Goal: Task Accomplishment & Management: Manage account settings

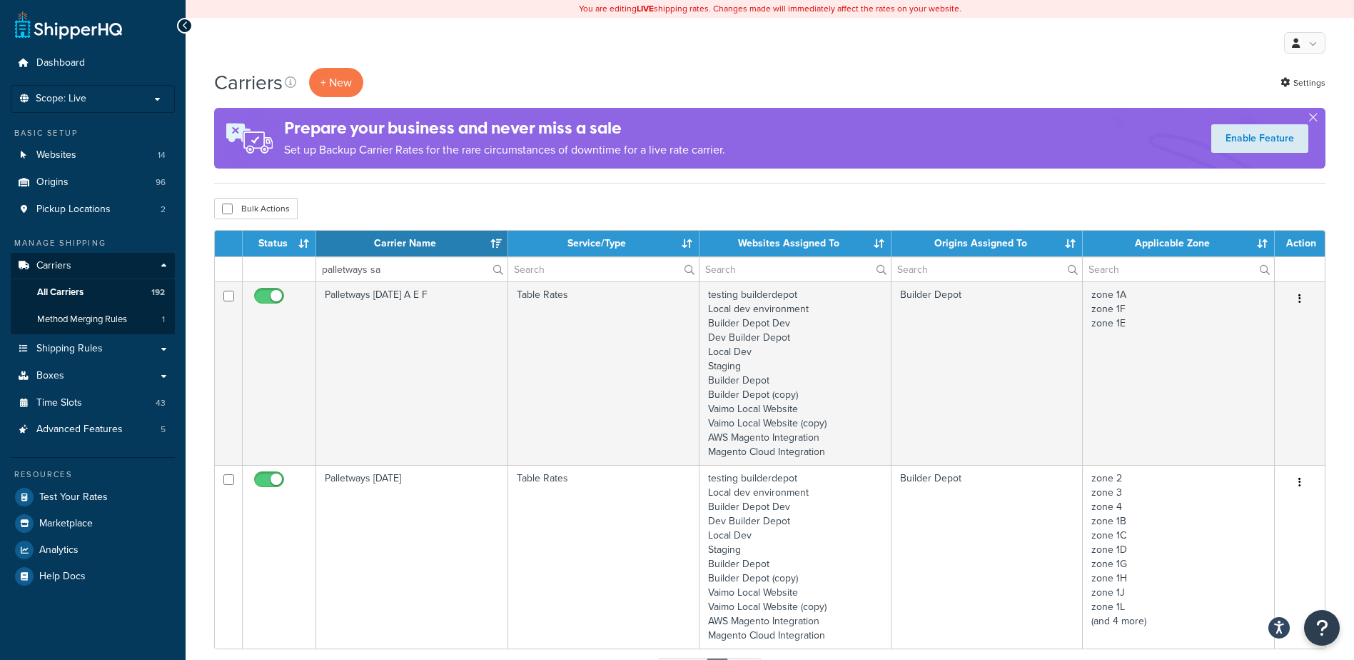
select select "15"
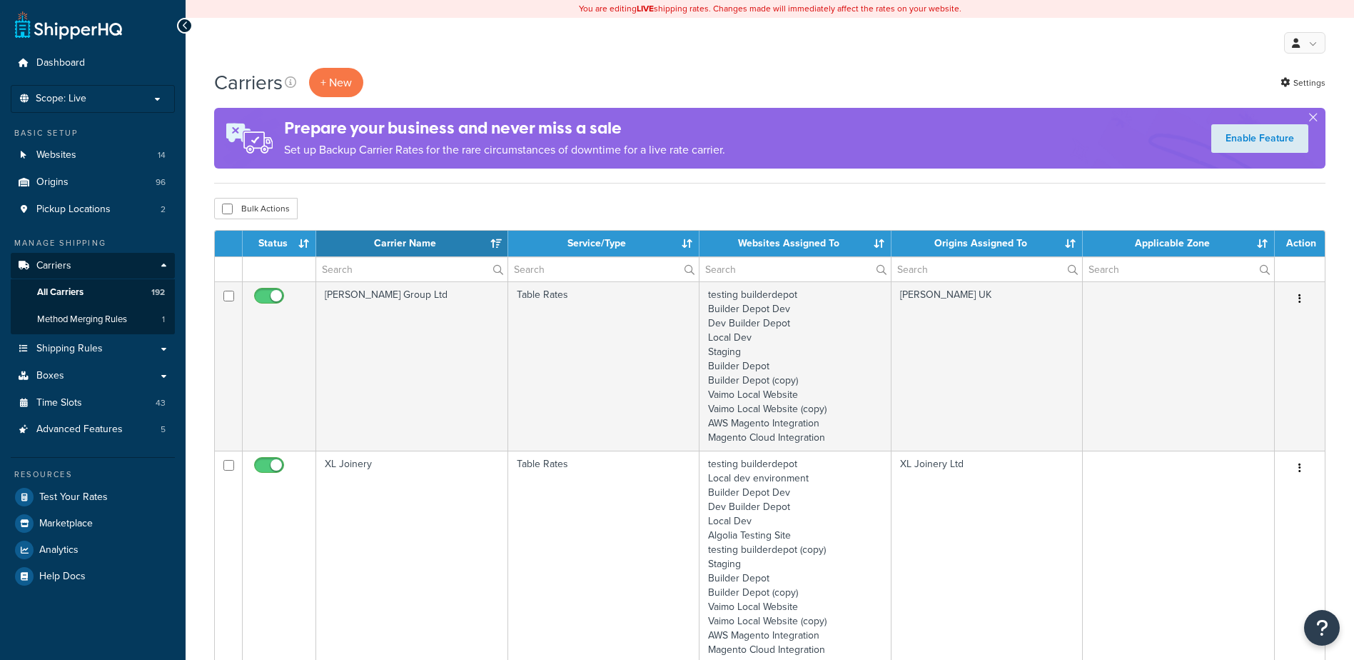
select select "15"
click at [352, 276] on input "text" at bounding box center [411, 269] width 191 height 24
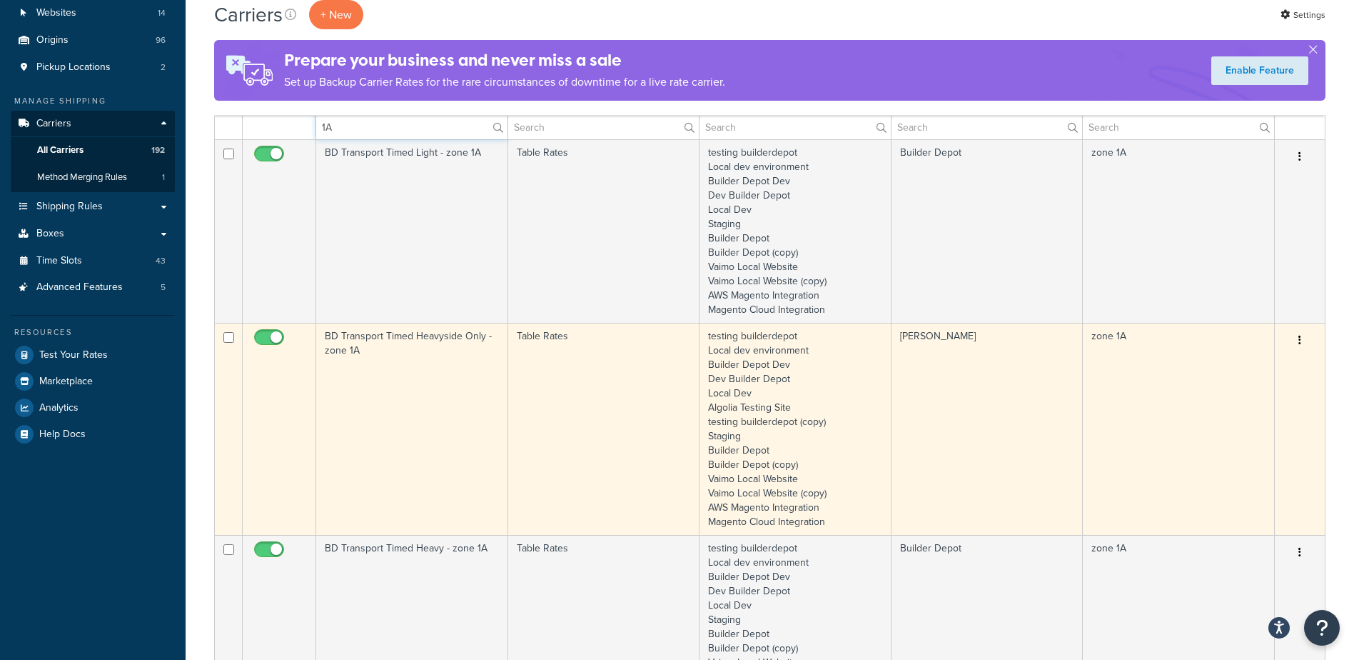
scroll to position [143, 0]
type input "1A"
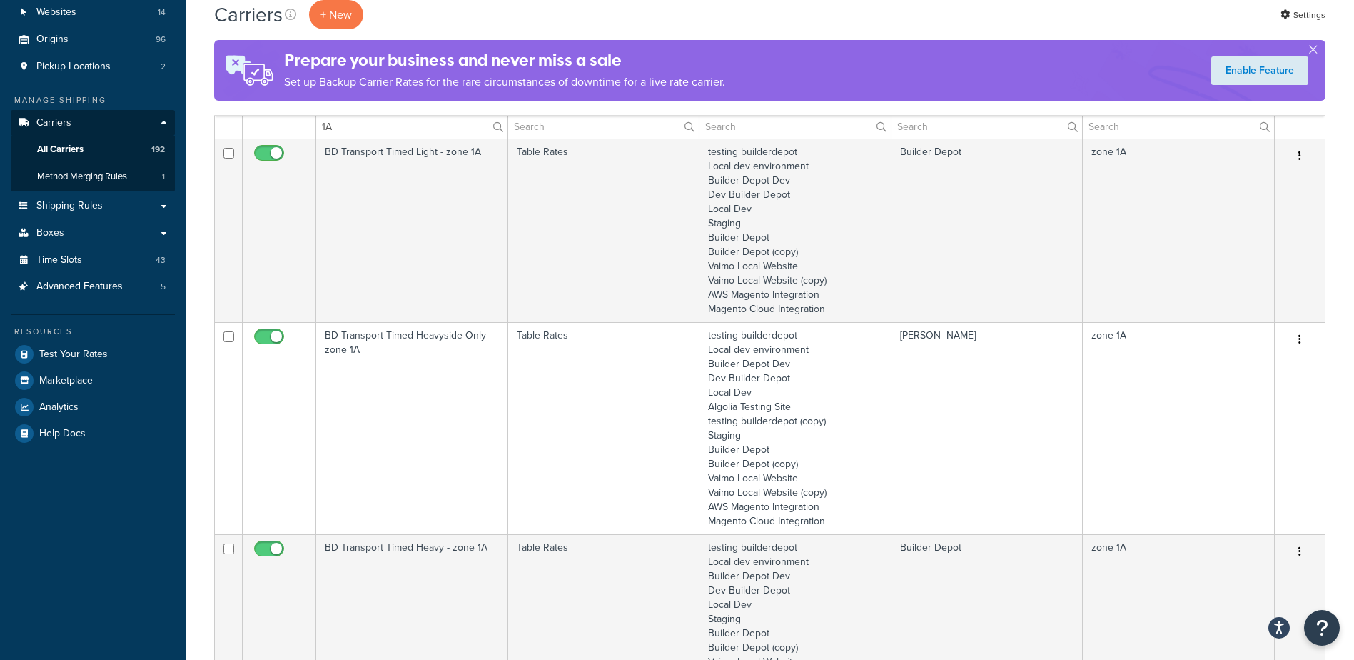
click at [421, 446] on td "BD Transport Timed Heavyside Only - zone 1A" at bounding box center [412, 428] width 192 height 212
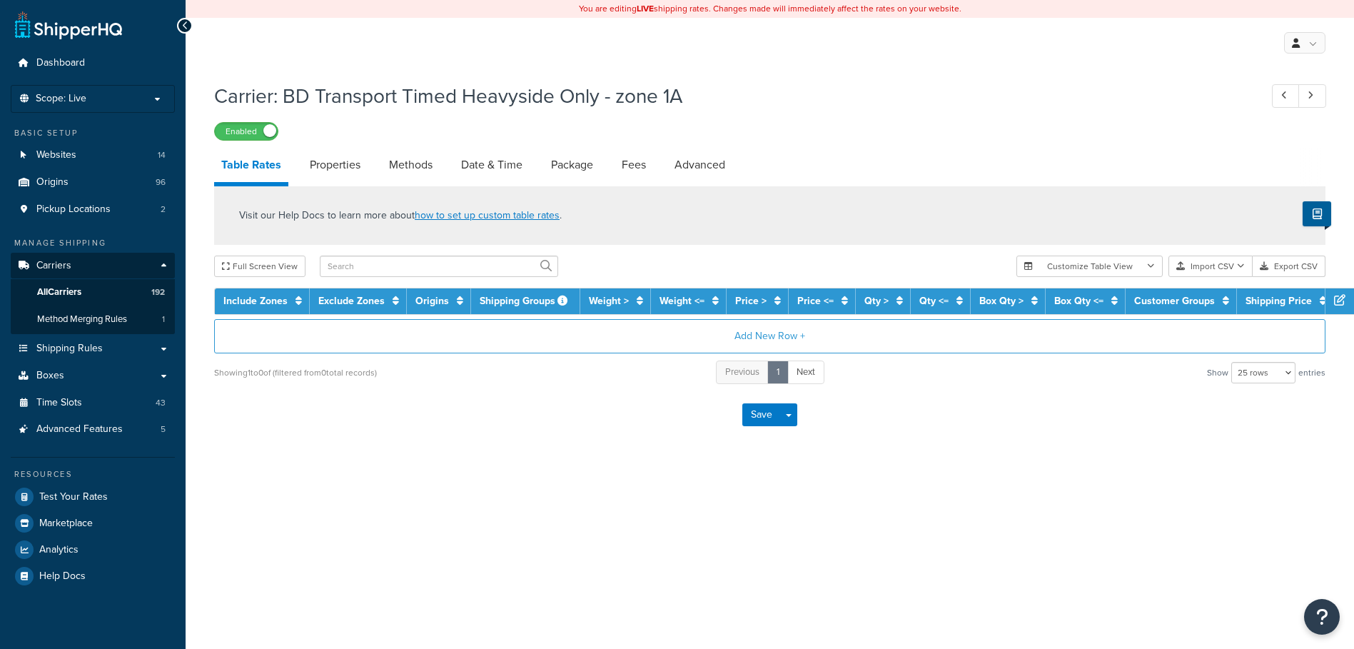
select select "25"
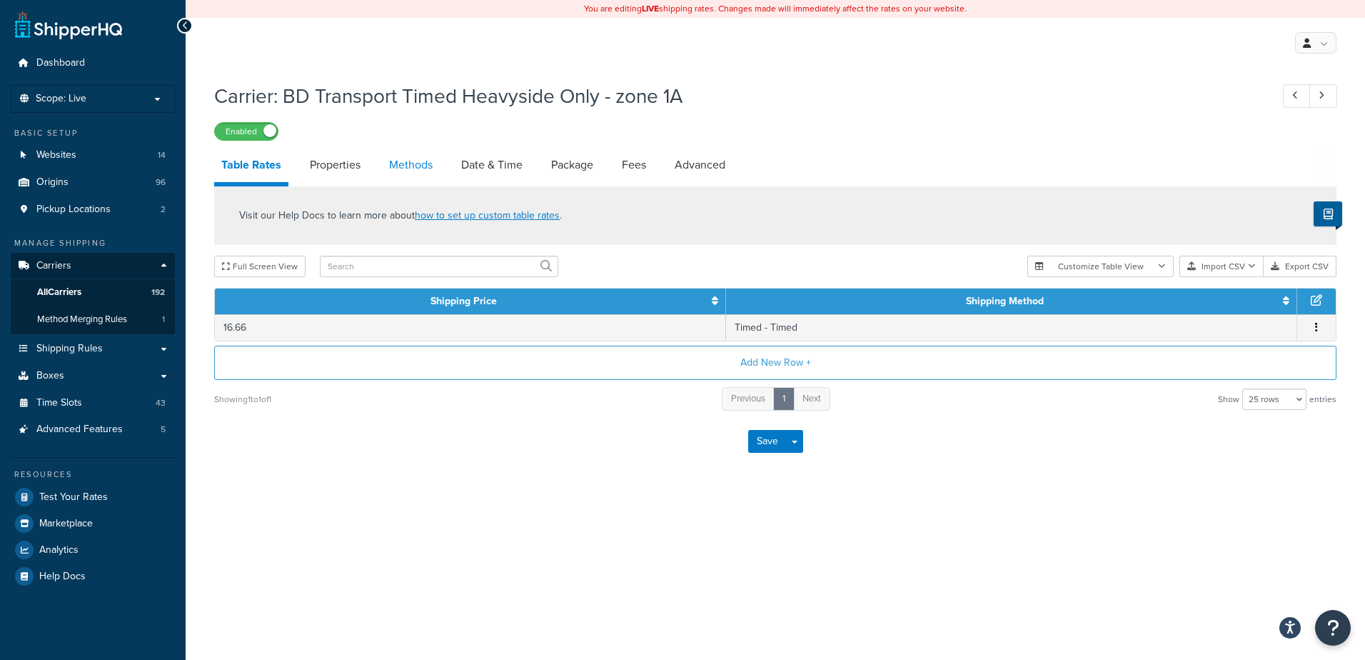
click at [408, 161] on link "Methods" at bounding box center [411, 165] width 58 height 34
select select "25"
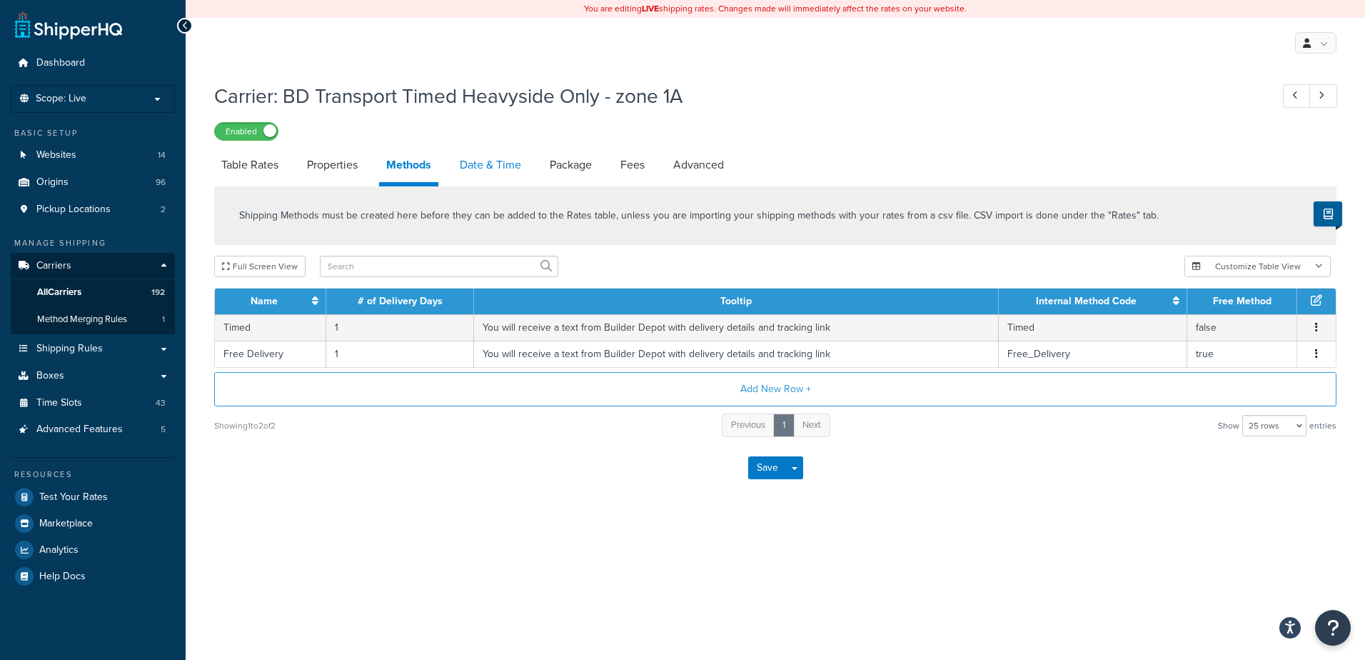
click at [482, 154] on link "Date & Time" at bounding box center [491, 165] width 76 height 34
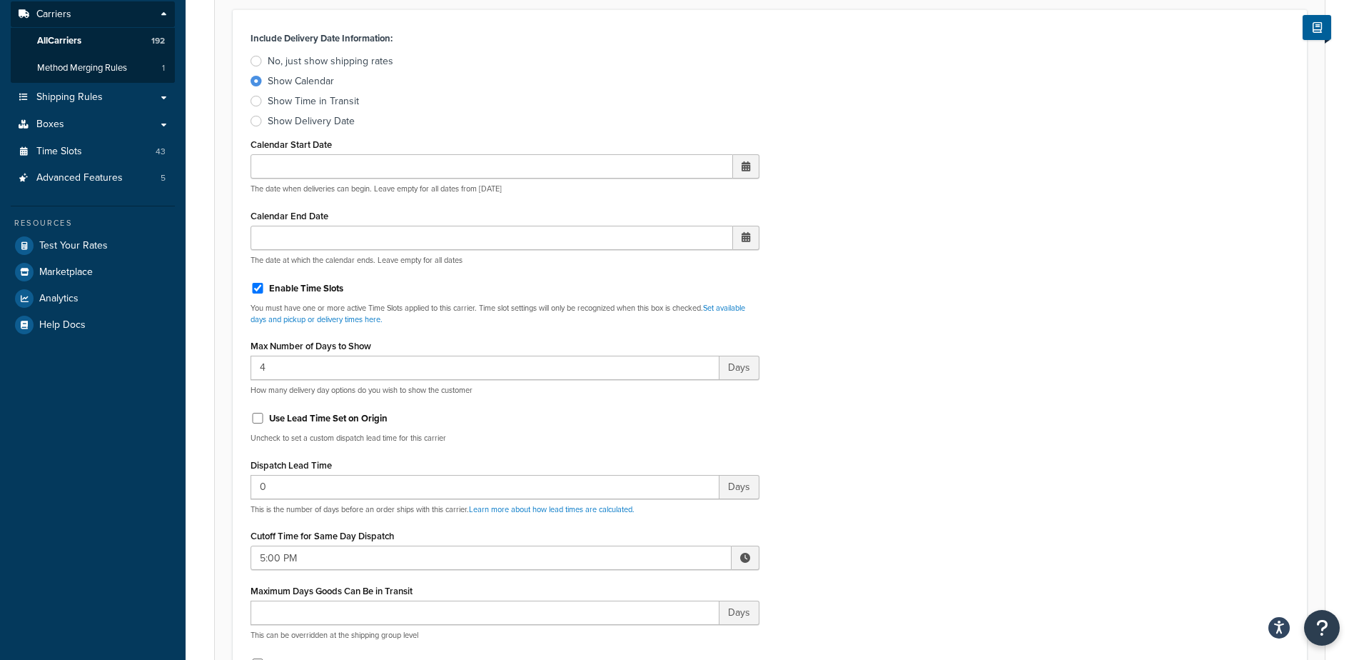
scroll to position [286, 0]
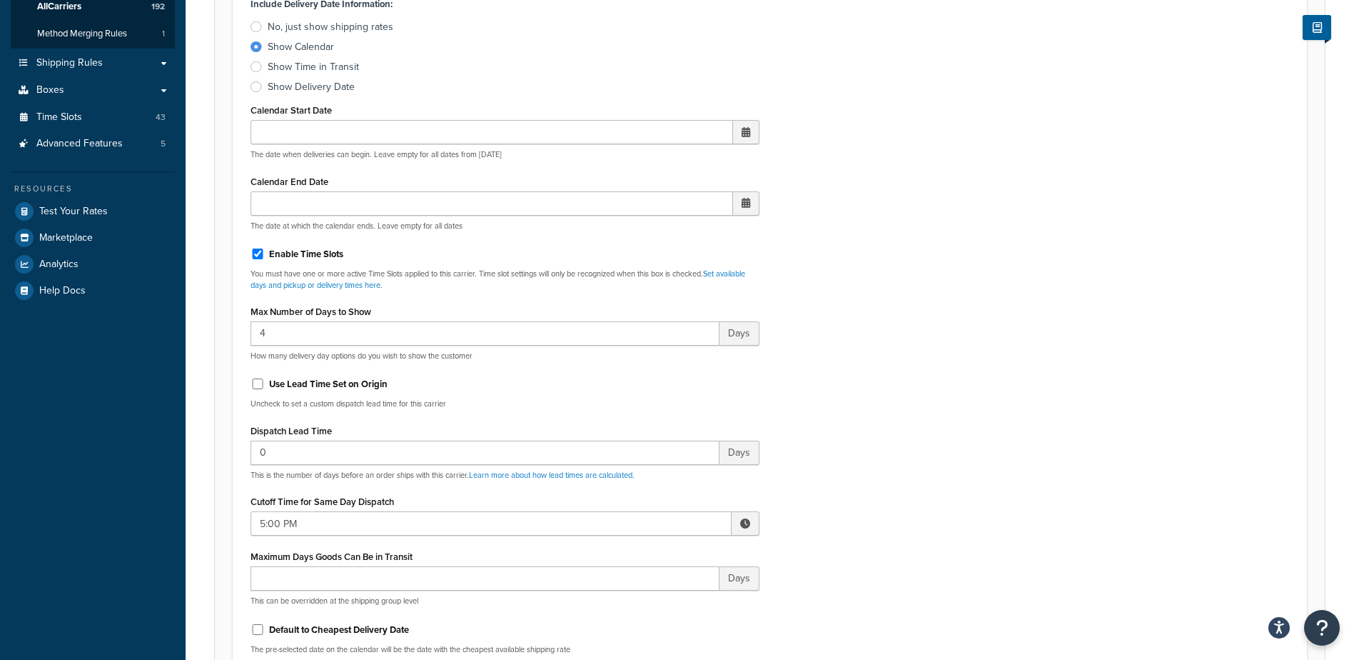
click at [749, 524] on span at bounding box center [745, 523] width 10 height 10
click at [641, 551] on span "▲" at bounding box center [640, 554] width 29 height 29
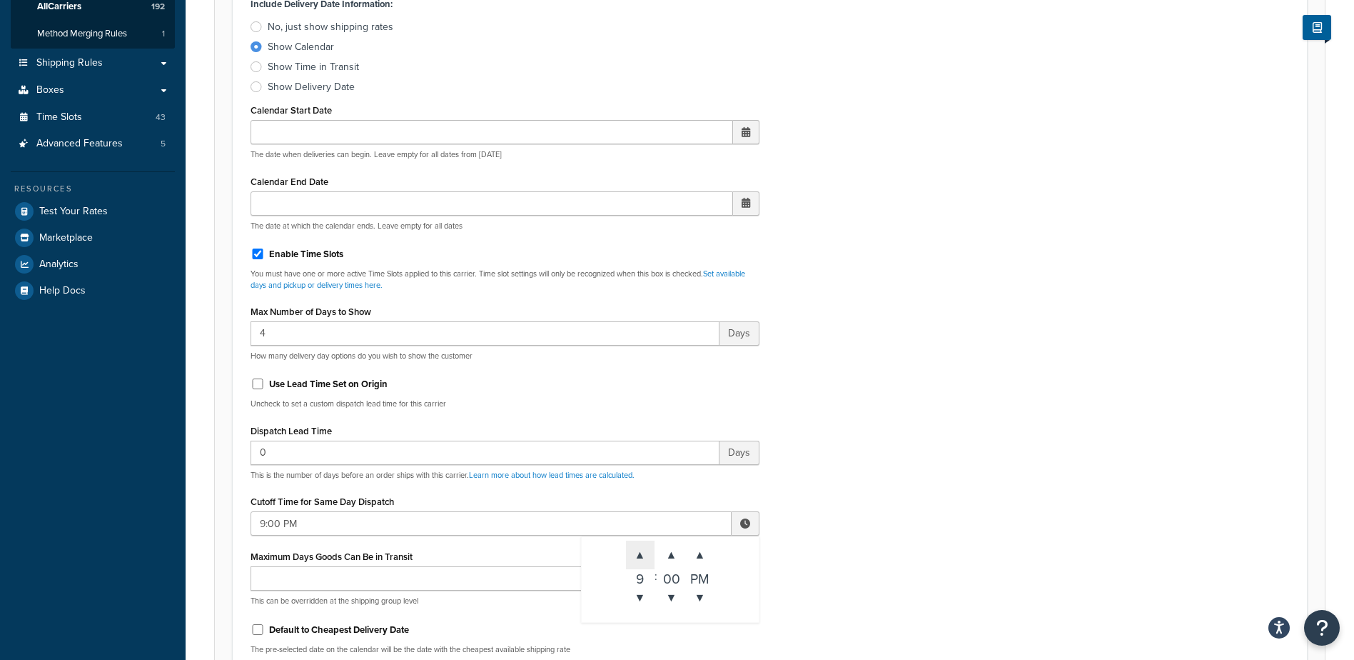
click at [641, 552] on span "▲" at bounding box center [640, 554] width 29 height 29
type input "10:00 PM"
click at [802, 508] on div "Include Delivery Date Information: No, just show shipping rates Show Calendar S…" at bounding box center [770, 330] width 1060 height 672
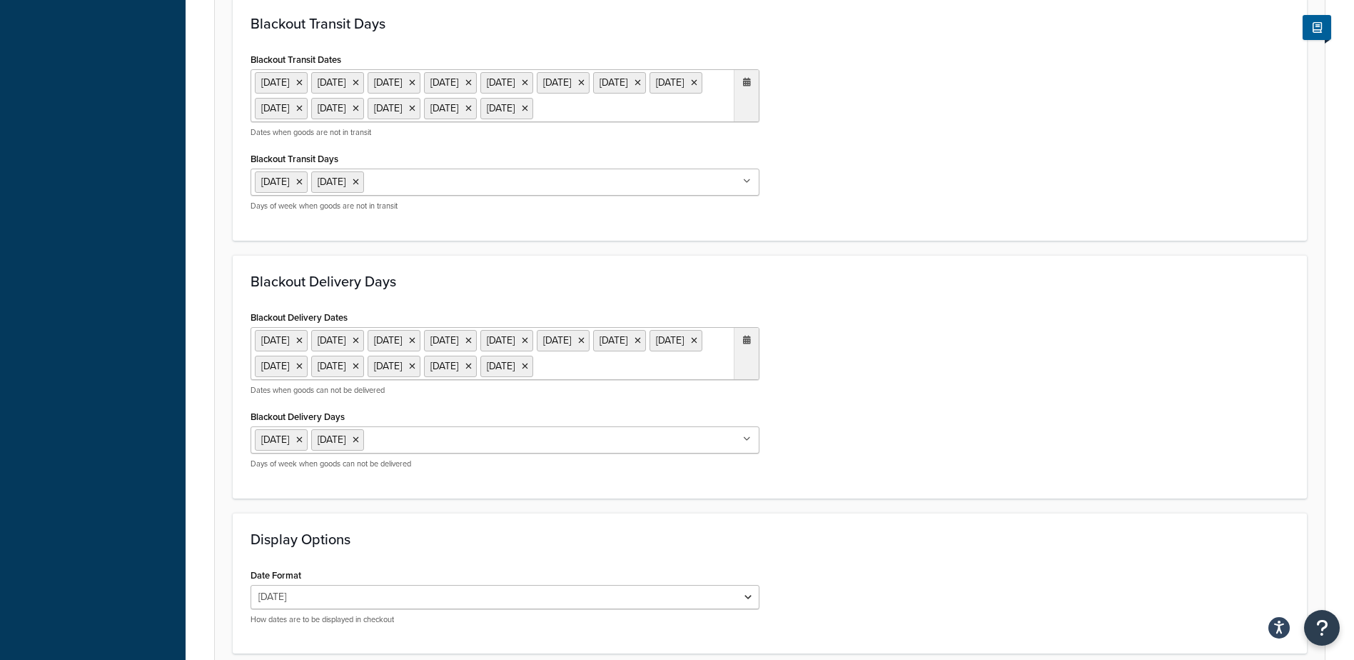
scroll to position [1161, 0]
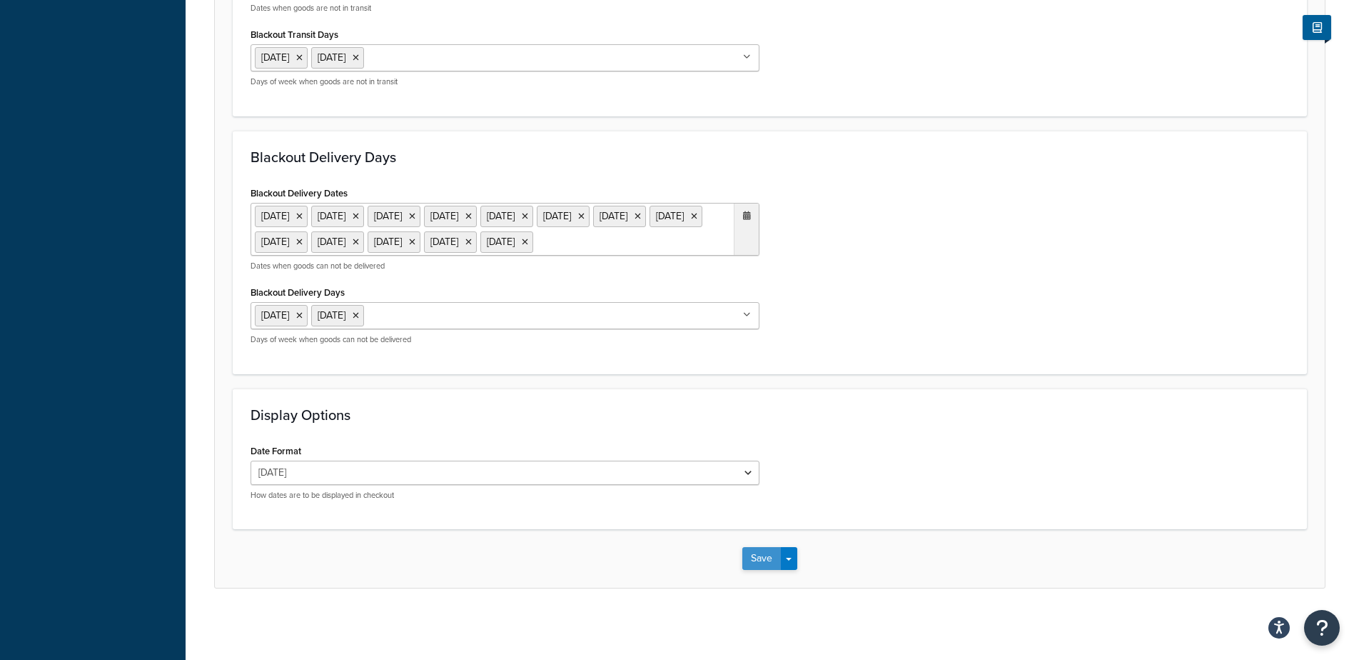
click at [757, 557] on button "Save" at bounding box center [761, 558] width 39 height 23
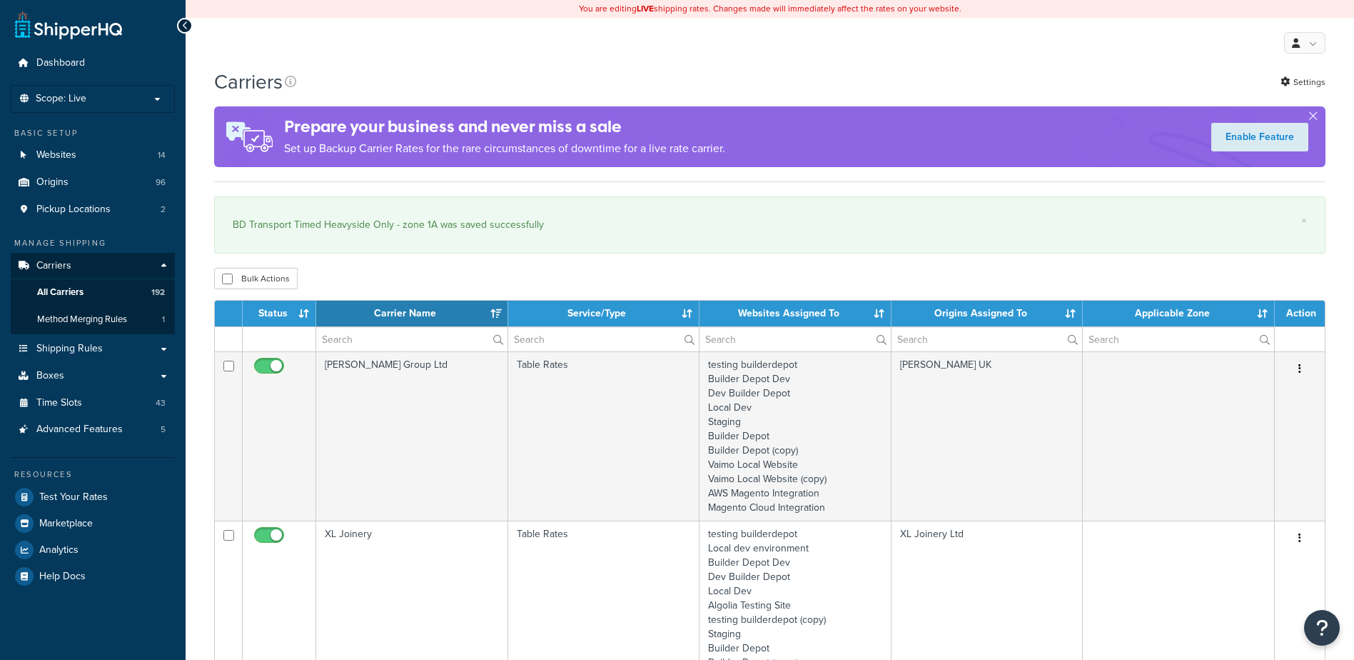
select select "15"
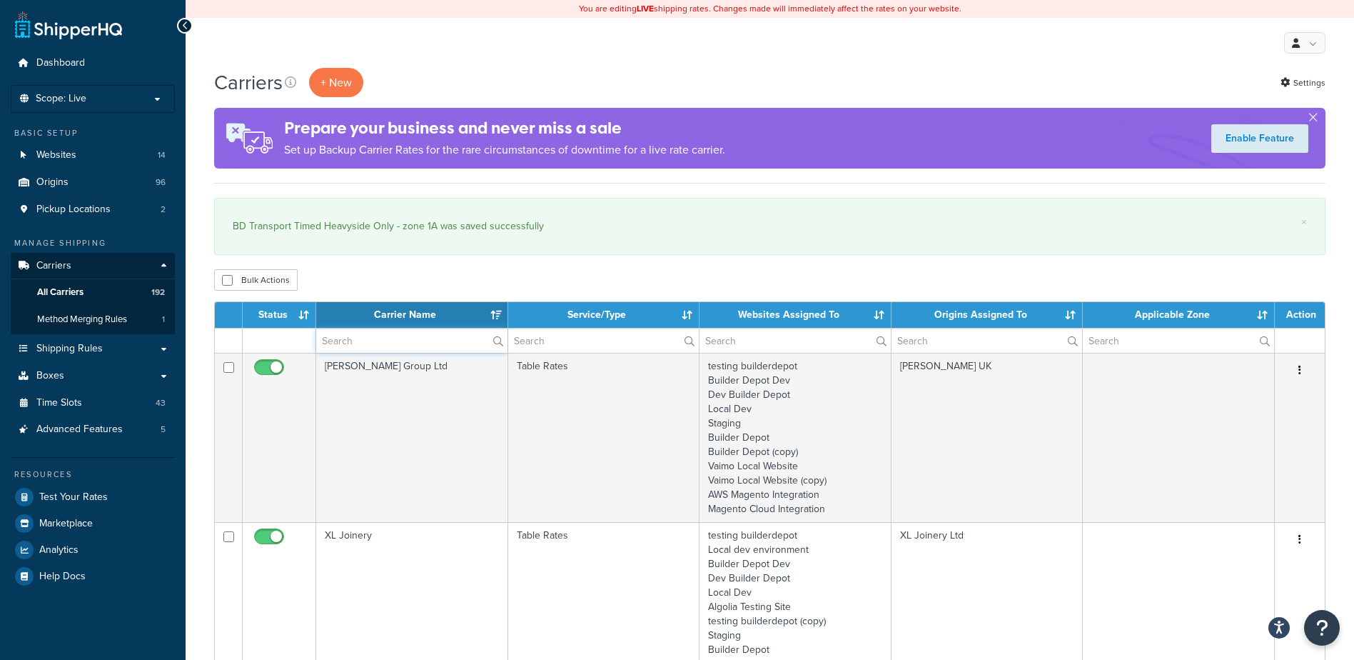
click at [358, 343] on input "text" at bounding box center [411, 340] width 191 height 24
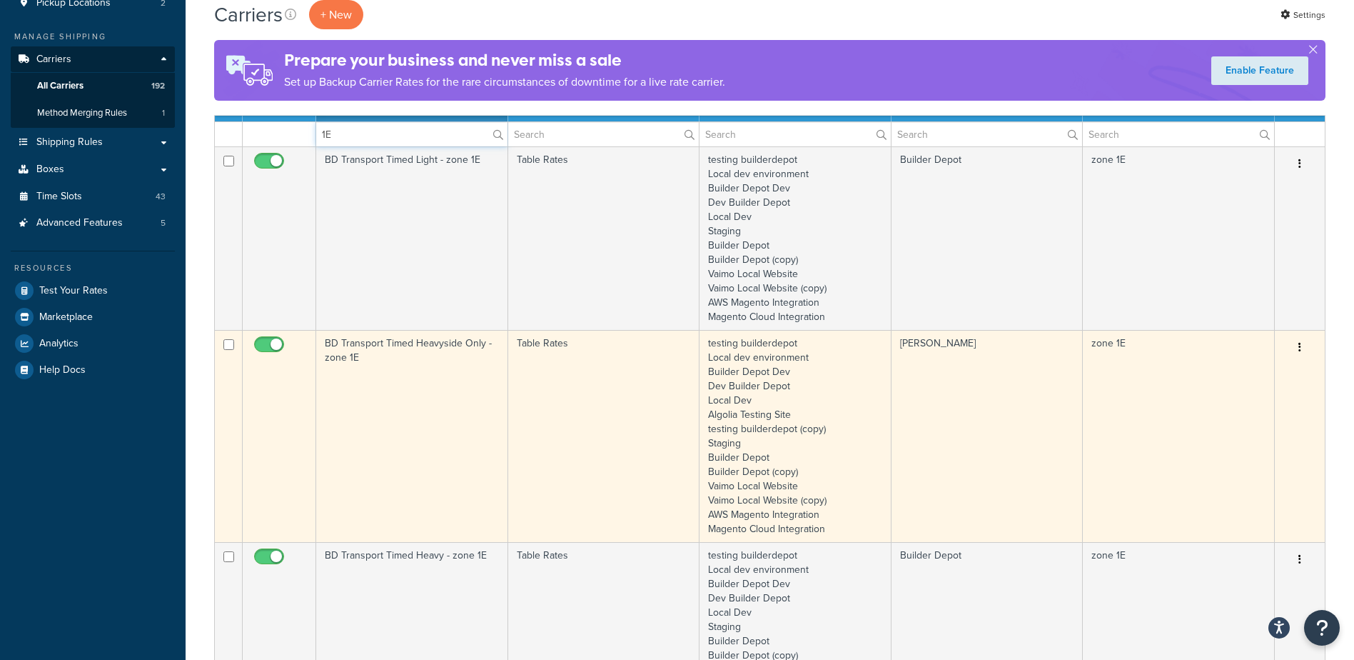
scroll to position [214, 0]
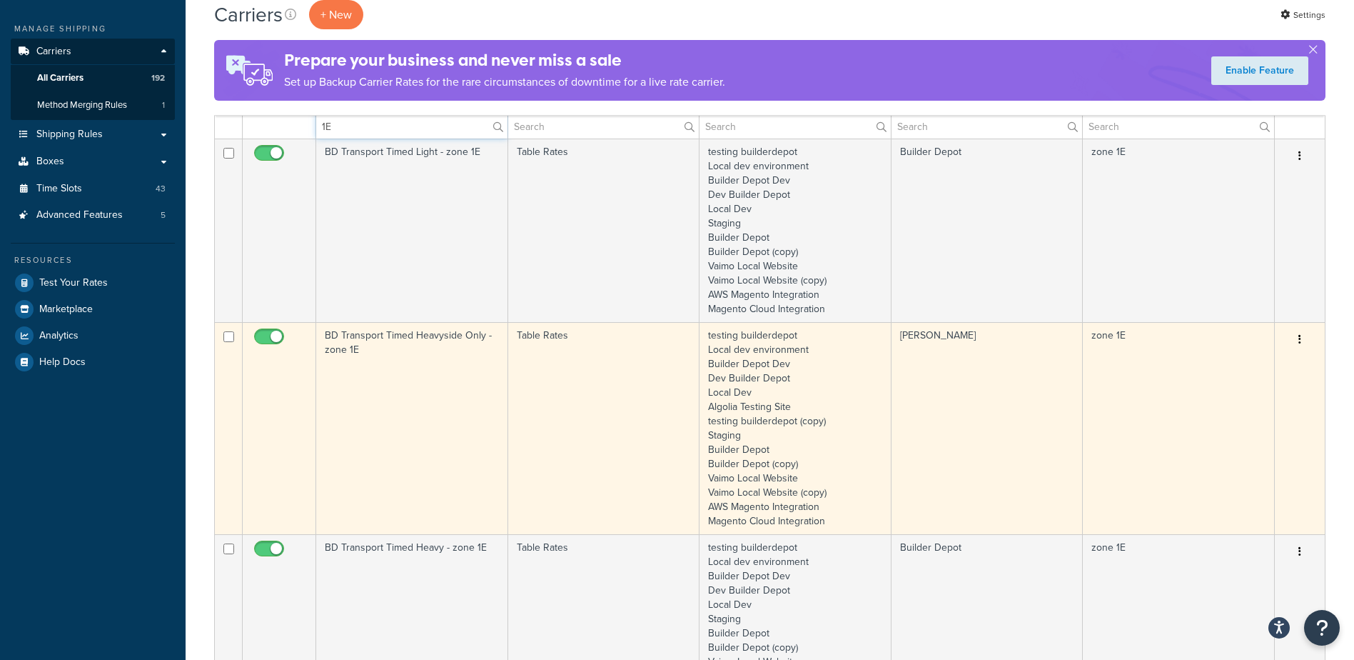
type input "1E"
click at [429, 406] on td "BD Transport Timed Heavyside Only - zone 1E" at bounding box center [412, 428] width 192 height 212
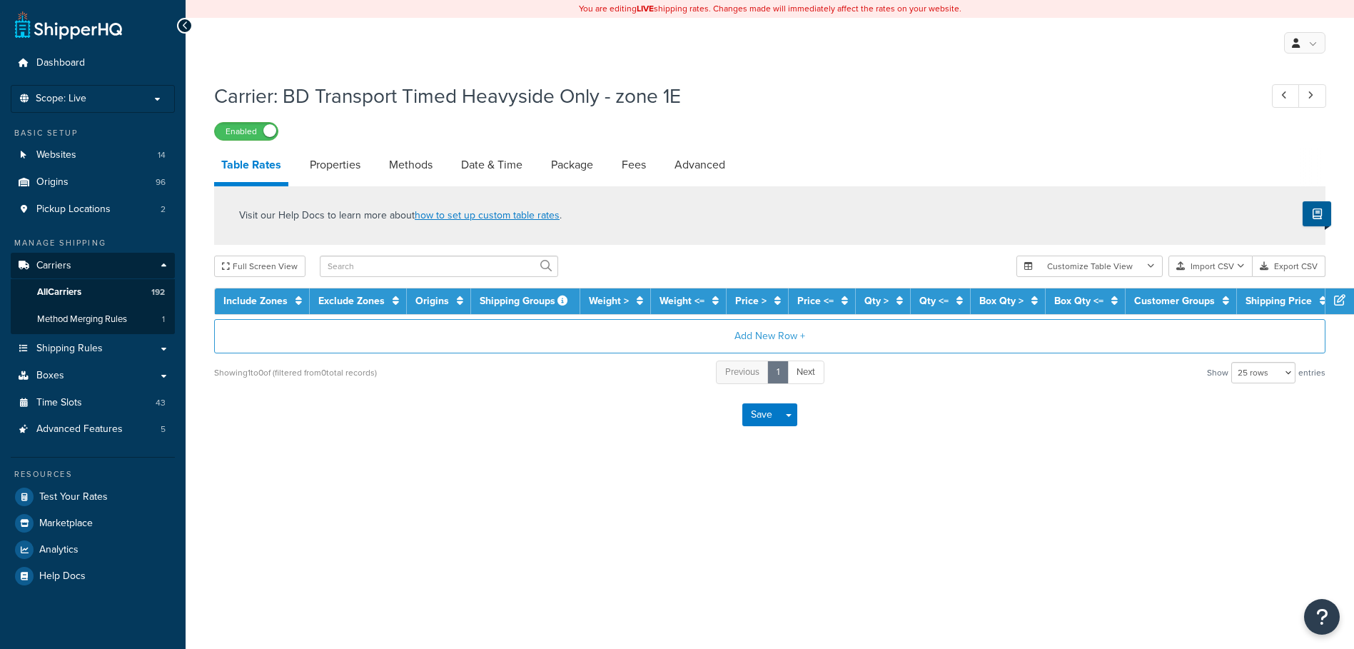
select select "25"
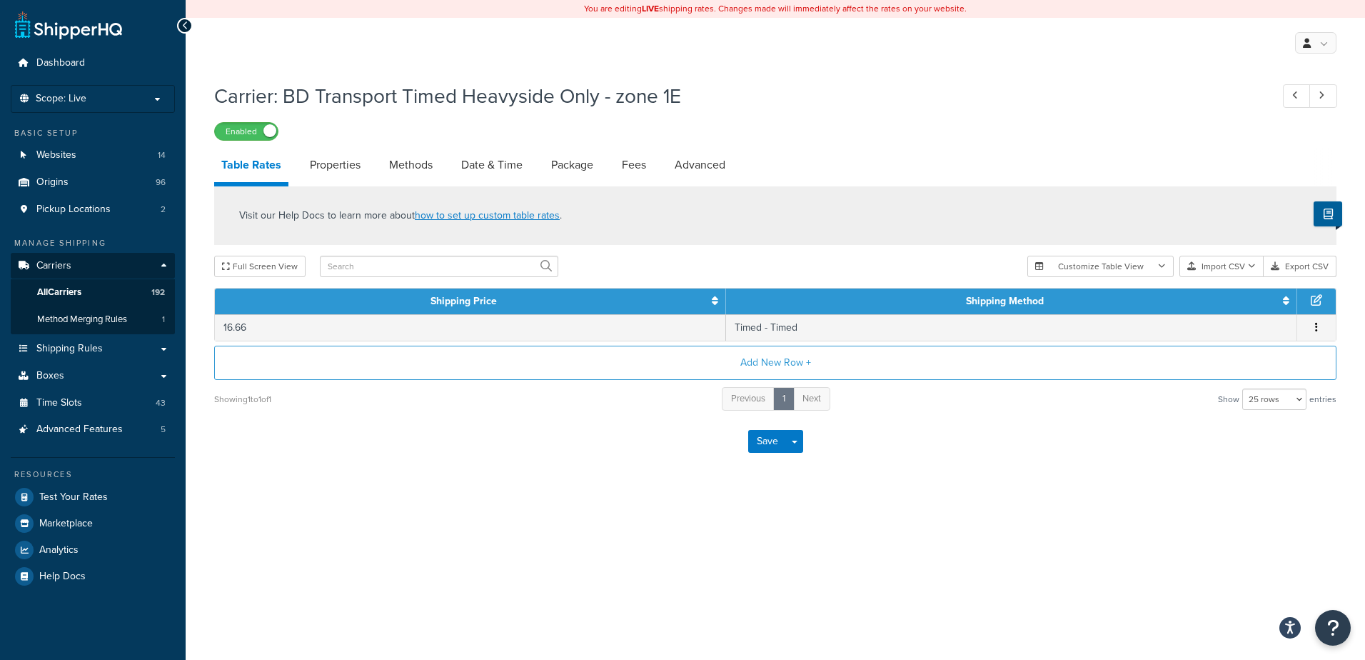
click at [434, 624] on div "You are editing LIVE shipping rates. Changes made will immediately affect the r…" at bounding box center [775, 330] width 1179 height 660
click at [407, 163] on link "Methods" at bounding box center [411, 165] width 58 height 34
select select "25"
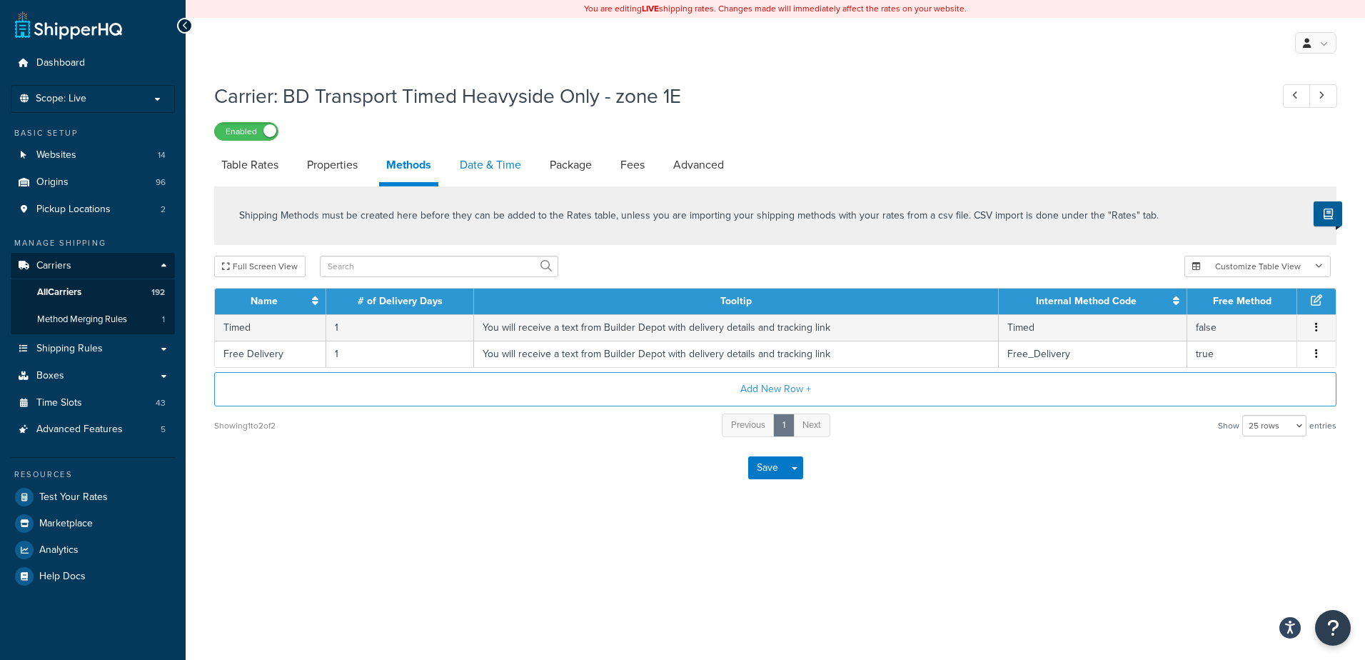
click at [482, 163] on link "Date & Time" at bounding box center [491, 165] width 76 height 34
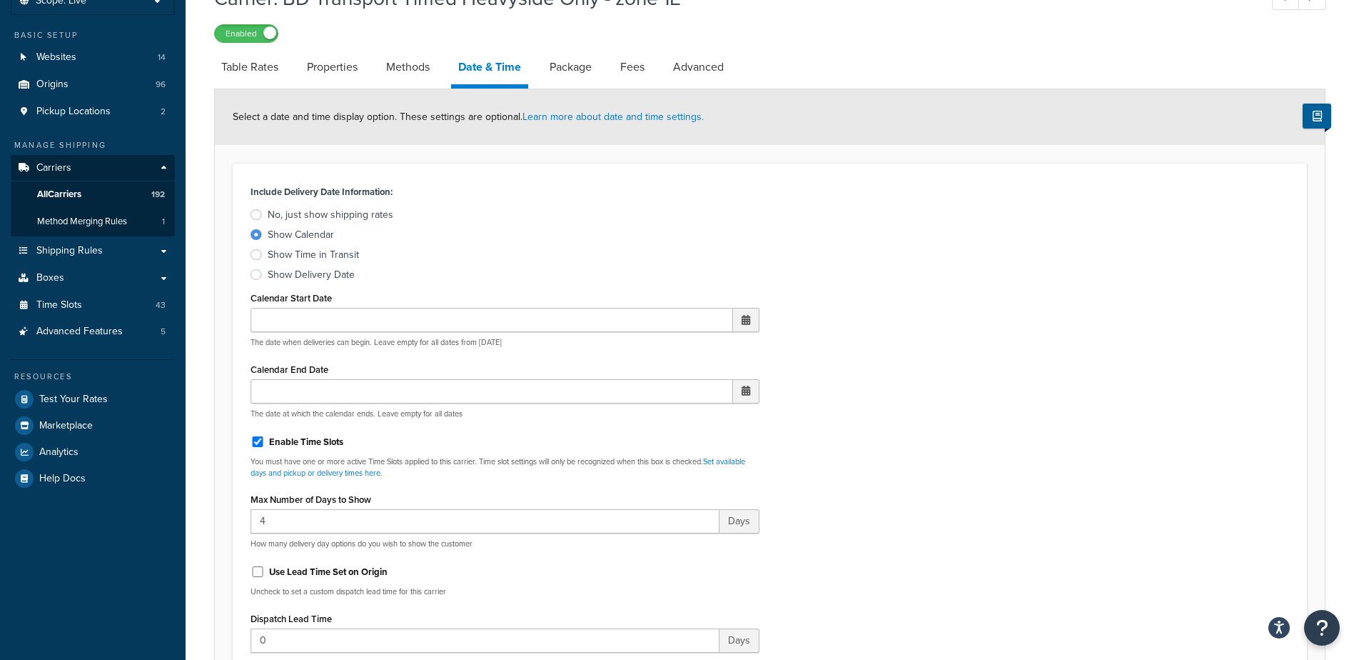
scroll to position [357, 0]
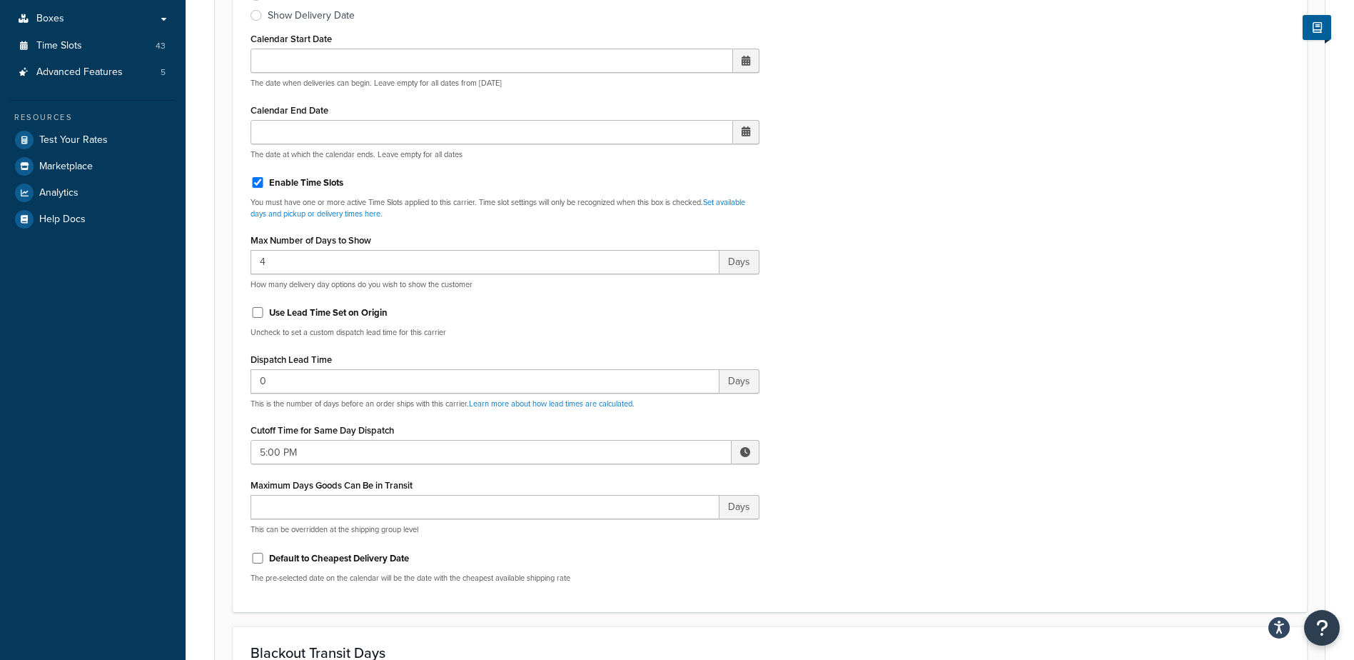
click at [740, 452] on span at bounding box center [745, 452] width 10 height 10
click at [644, 483] on span "▲" at bounding box center [640, 483] width 29 height 29
click at [644, 482] on span "▲" at bounding box center [640, 483] width 29 height 29
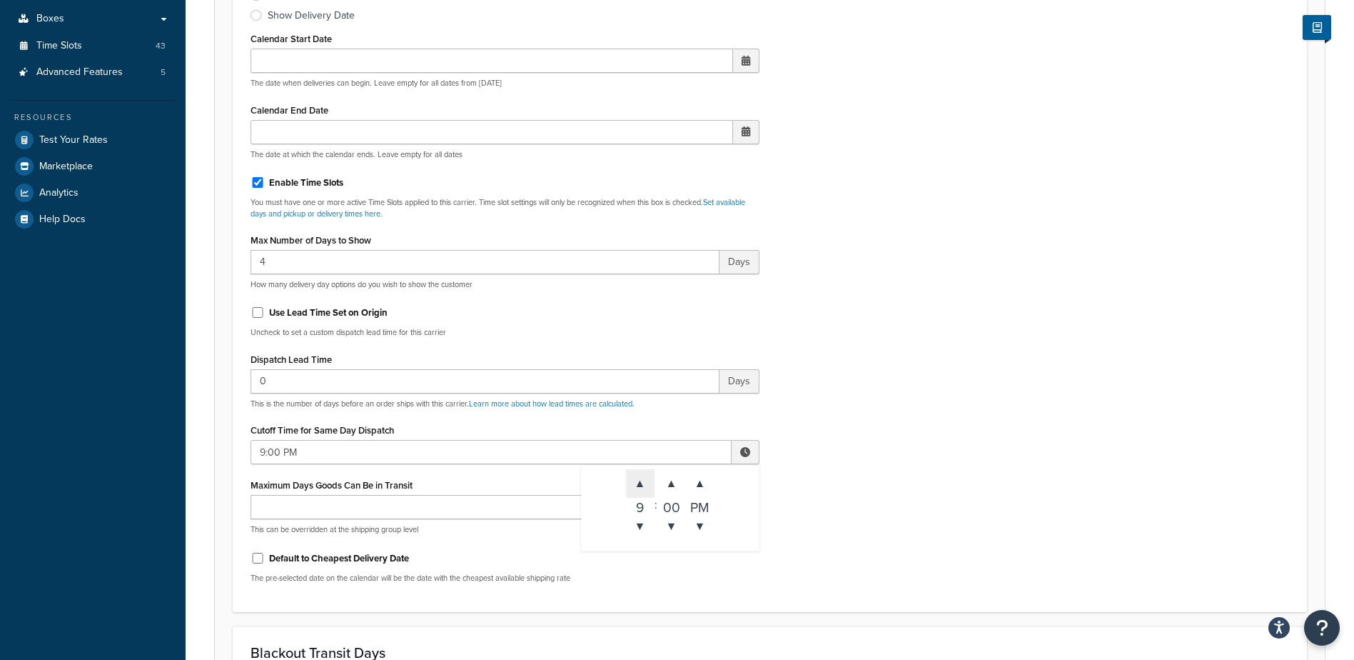
click at [644, 482] on span "▲" at bounding box center [640, 483] width 29 height 29
click at [634, 533] on span "▼" at bounding box center [640, 526] width 29 height 29
type input "10:00 PM"
click at [866, 418] on div "Include Delivery Date Information: No, just show shipping rates Show Calendar S…" at bounding box center [770, 258] width 1060 height 672
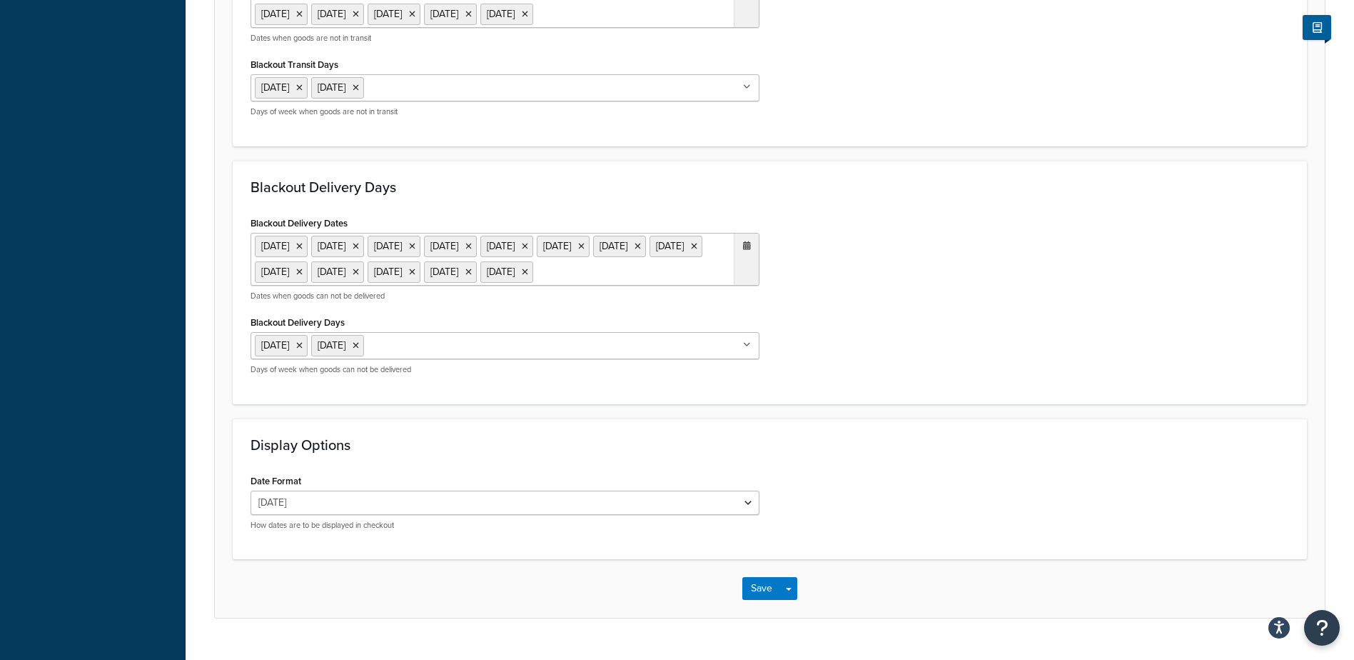
scroll to position [1161, 0]
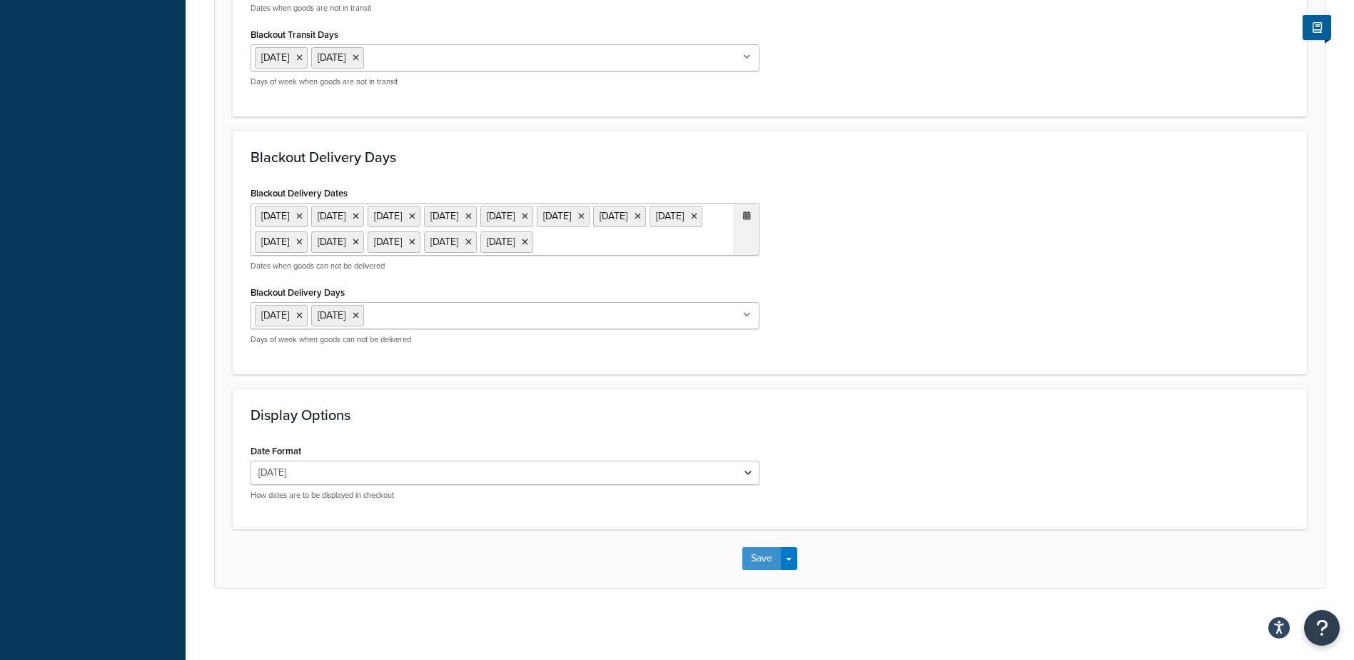
click at [763, 550] on button "Save" at bounding box center [761, 558] width 39 height 23
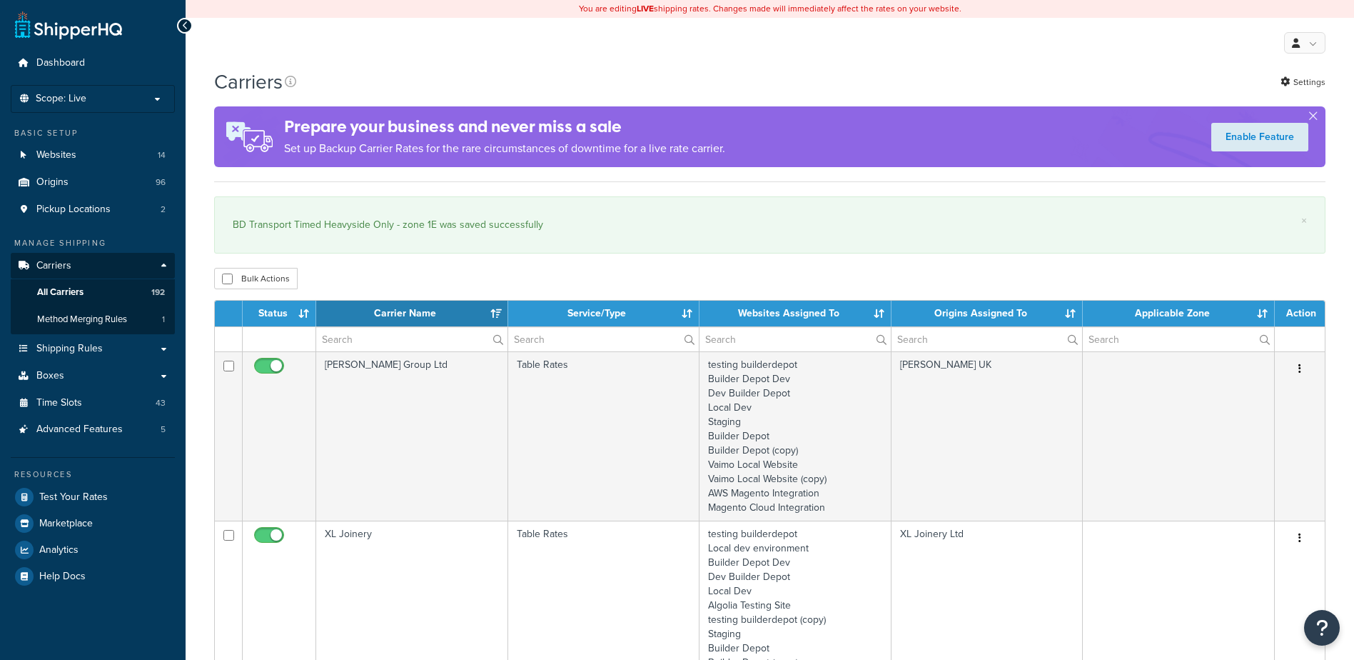
select select "15"
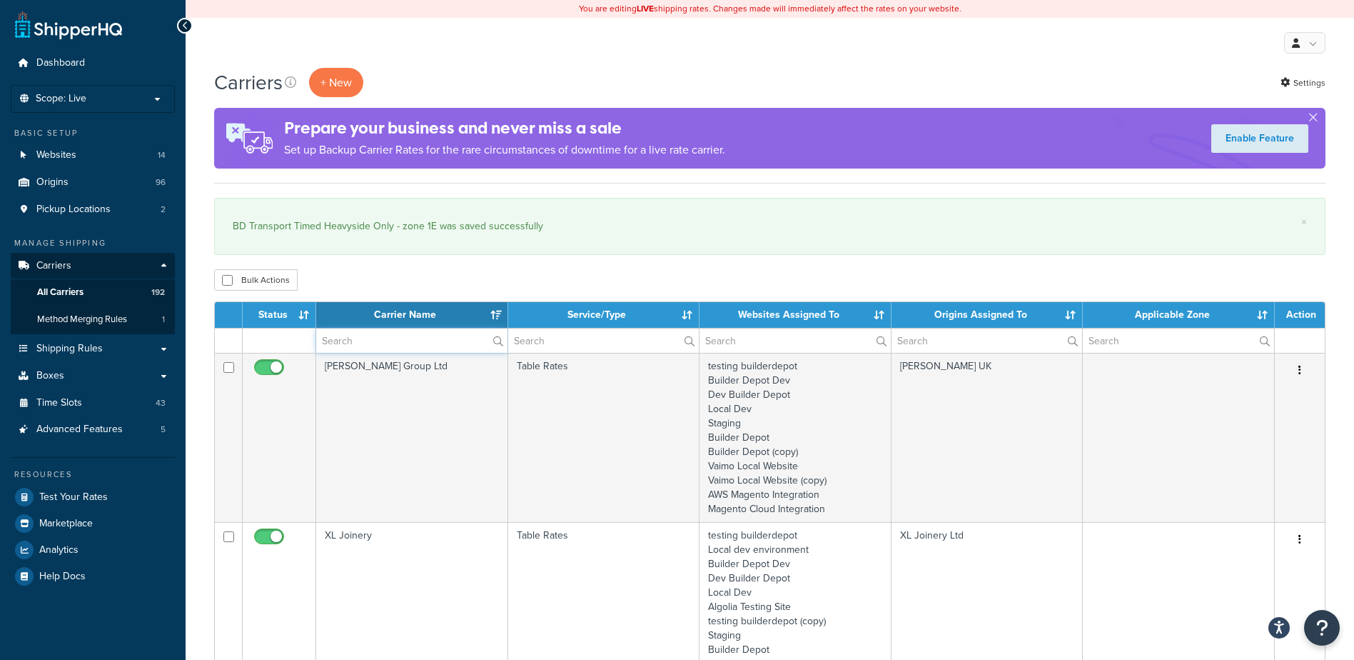
click at [346, 345] on input "text" at bounding box center [411, 340] width 191 height 24
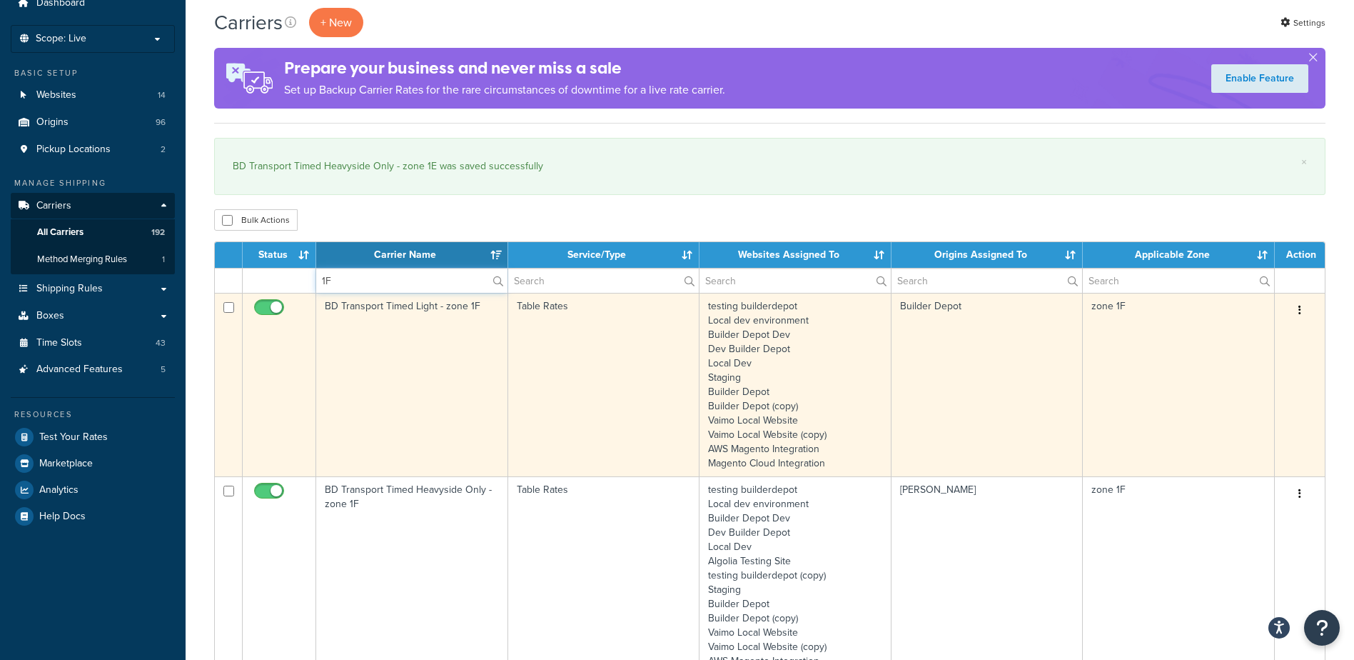
scroll to position [143, 0]
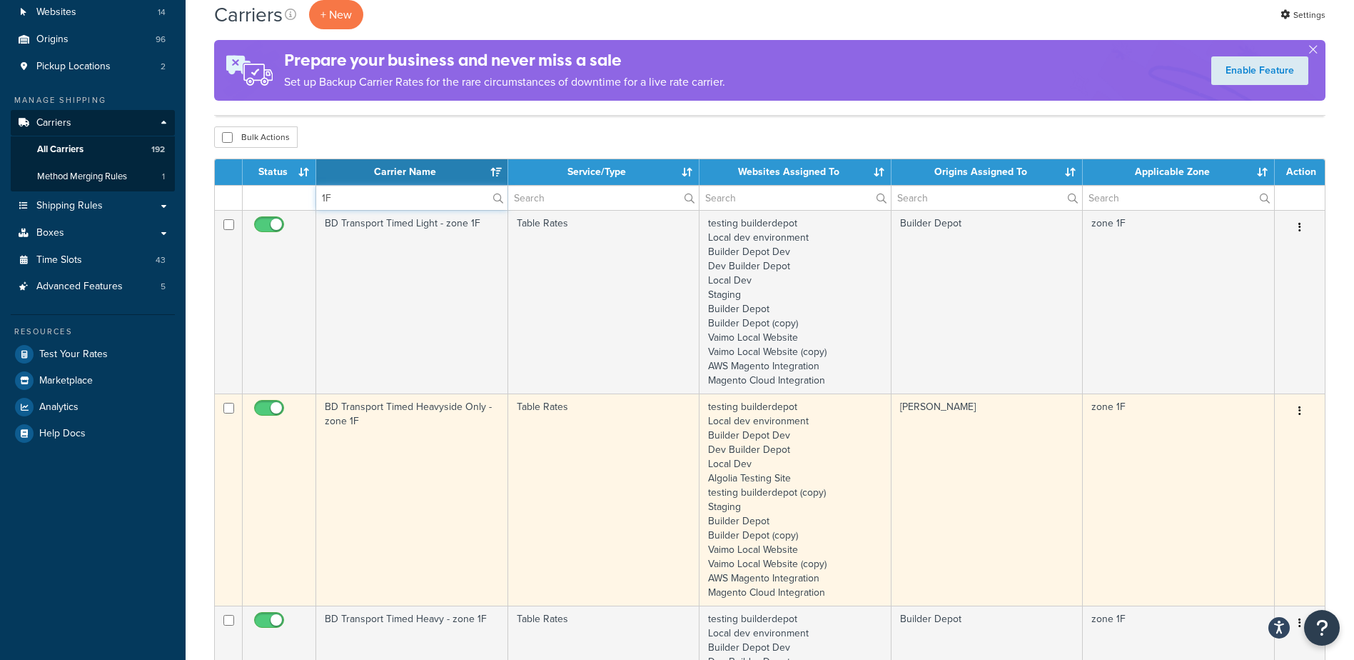
type input "1F"
click at [427, 423] on td "BD Transport Timed Heavyside Only - zone 1F" at bounding box center [412, 499] width 192 height 212
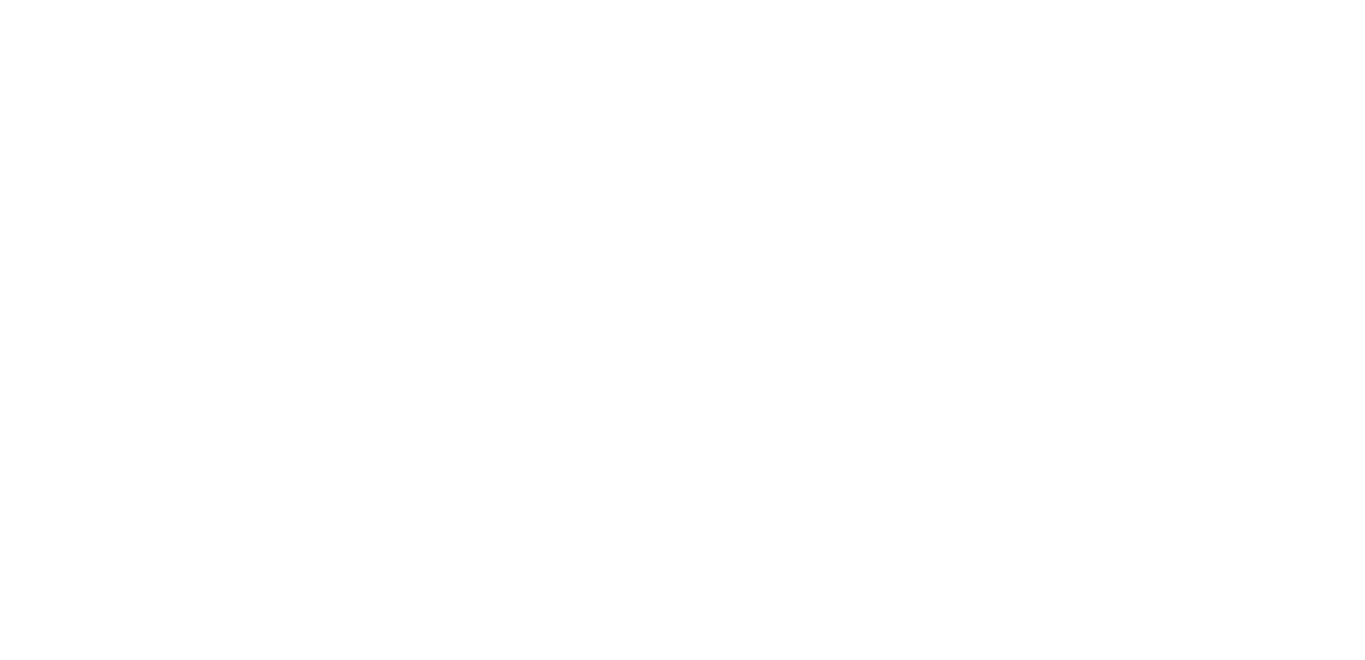
select select "25"
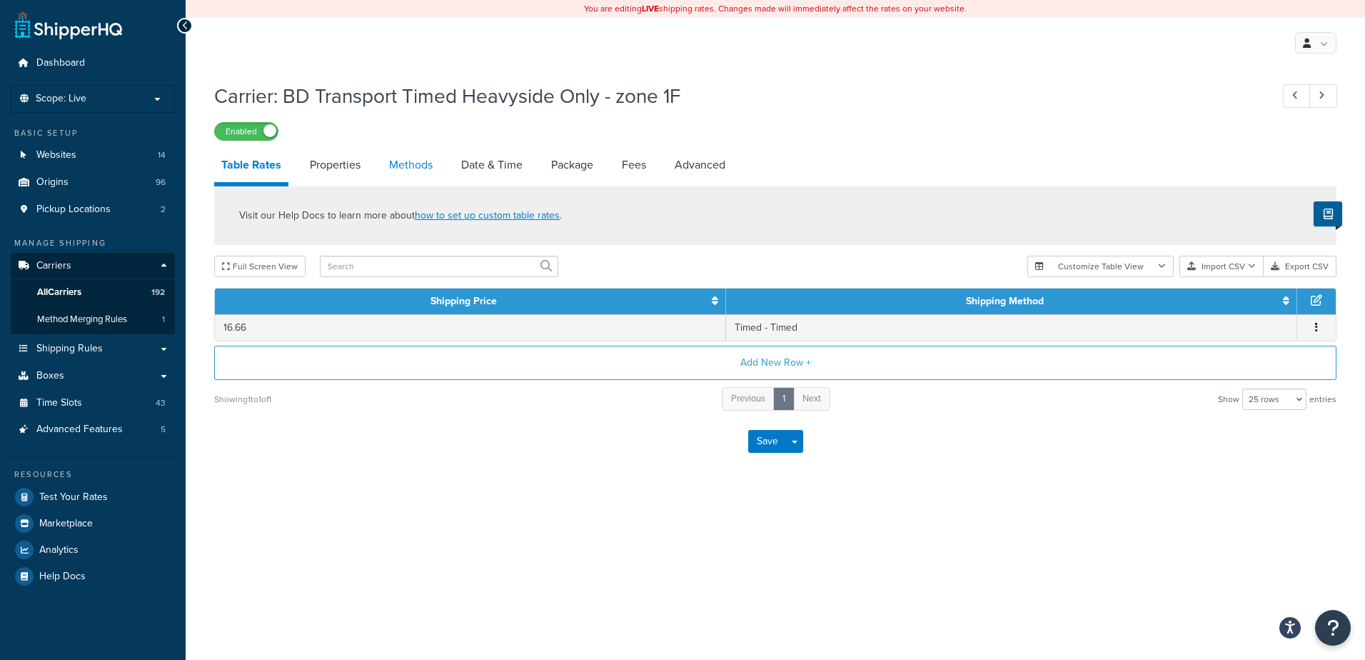
click at [424, 176] on link "Methods" at bounding box center [411, 165] width 58 height 34
select select "25"
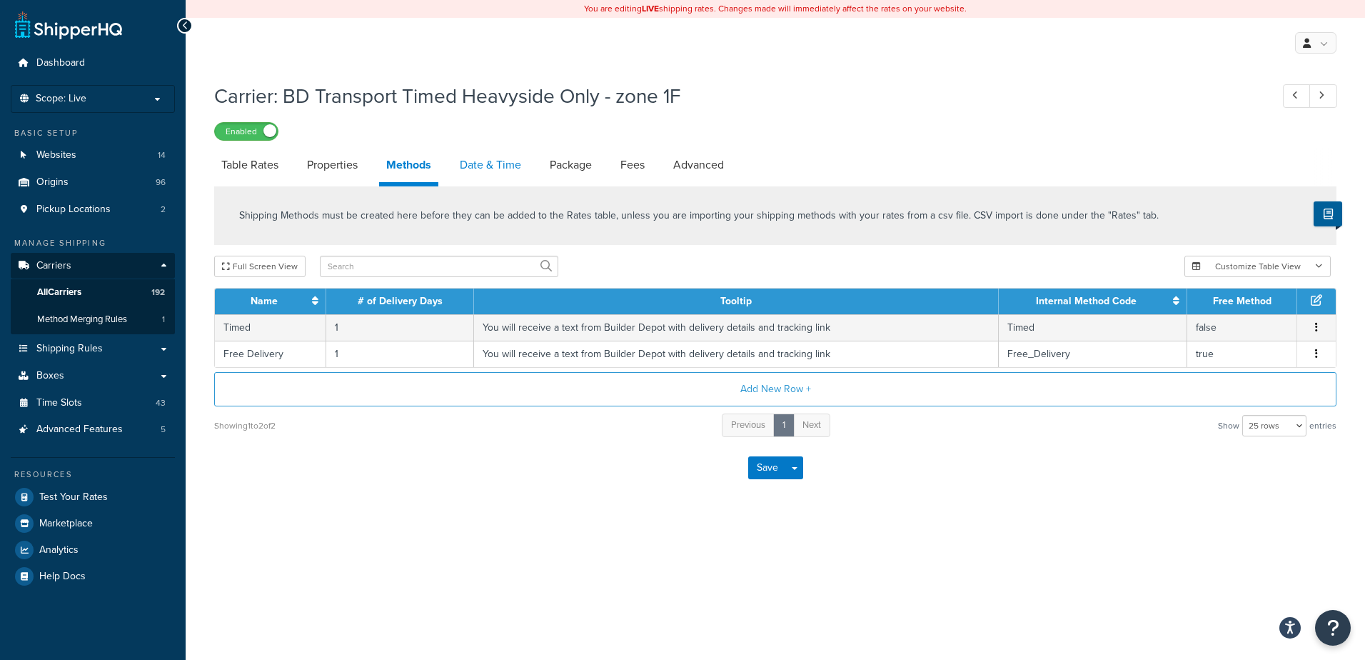
click at [487, 168] on link "Date & Time" at bounding box center [491, 165] width 76 height 34
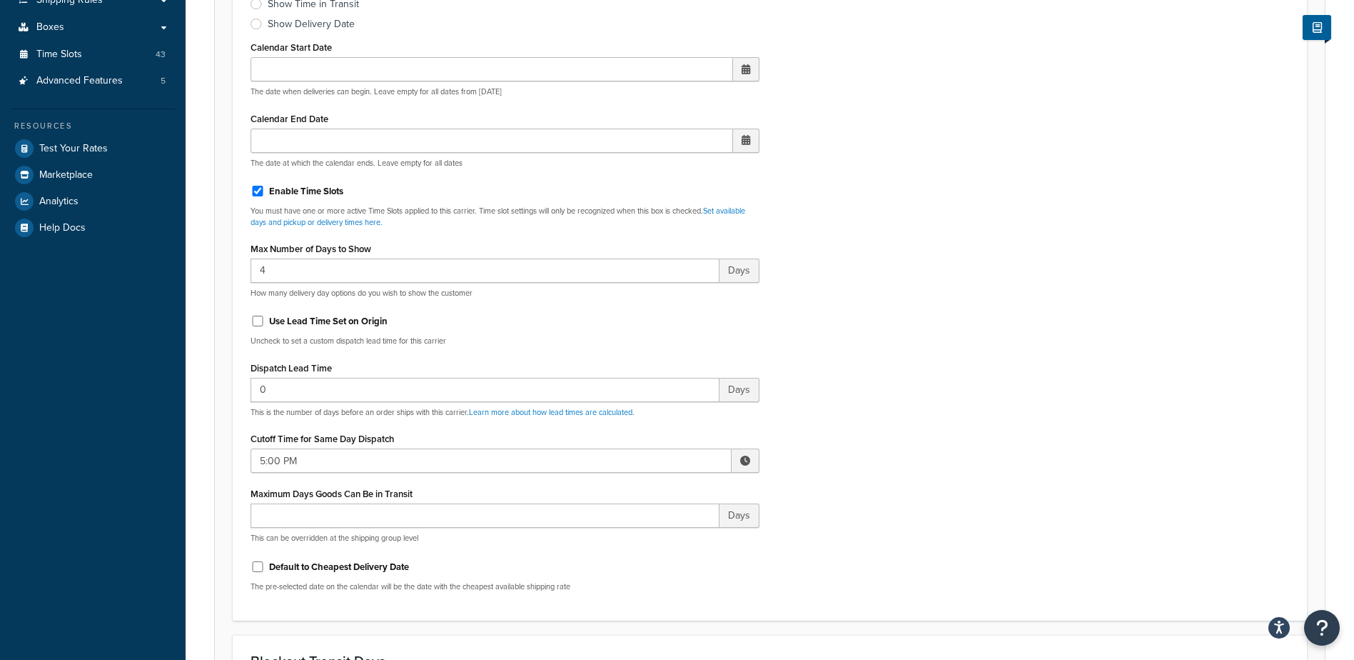
scroll to position [357, 0]
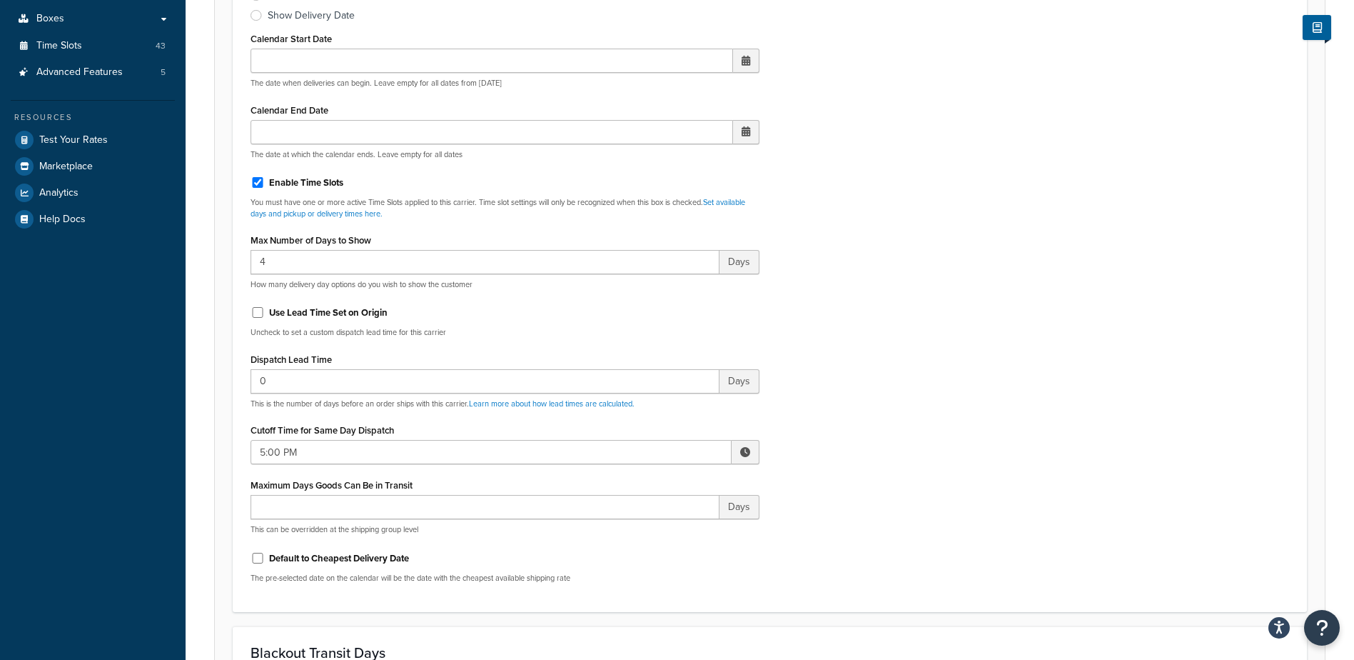
click at [740, 449] on span at bounding box center [746, 452] width 28 height 24
click at [630, 473] on span "▲" at bounding box center [640, 483] width 29 height 29
click at [631, 473] on span "▲" at bounding box center [640, 483] width 29 height 29
click at [636, 478] on span "▲" at bounding box center [640, 483] width 29 height 29
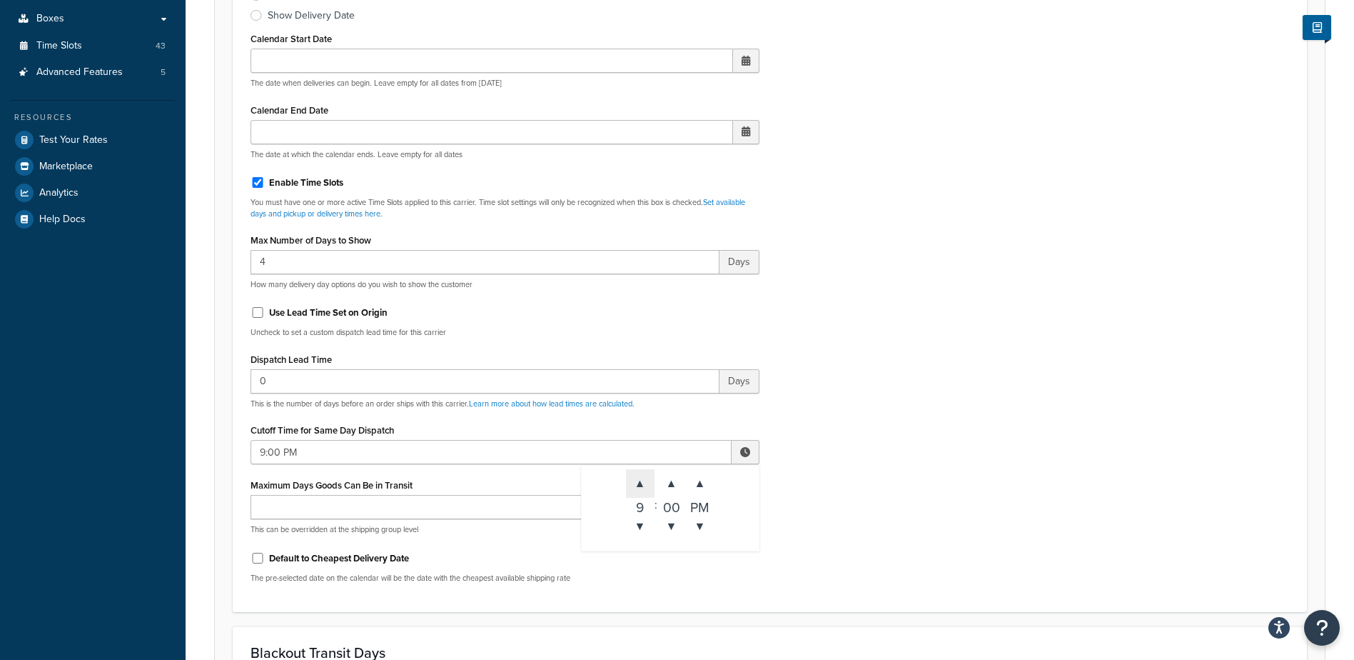
click at [636, 478] on span "▲" at bounding box center [640, 483] width 29 height 29
type input "10:00 PM"
drag, startPoint x: 855, startPoint y: 438, endPoint x: 774, endPoint y: 415, distance: 84.5
click at [854, 438] on div "Include Delivery Date Information: No, just show shipping rates Show Calendar S…" at bounding box center [770, 258] width 1060 height 672
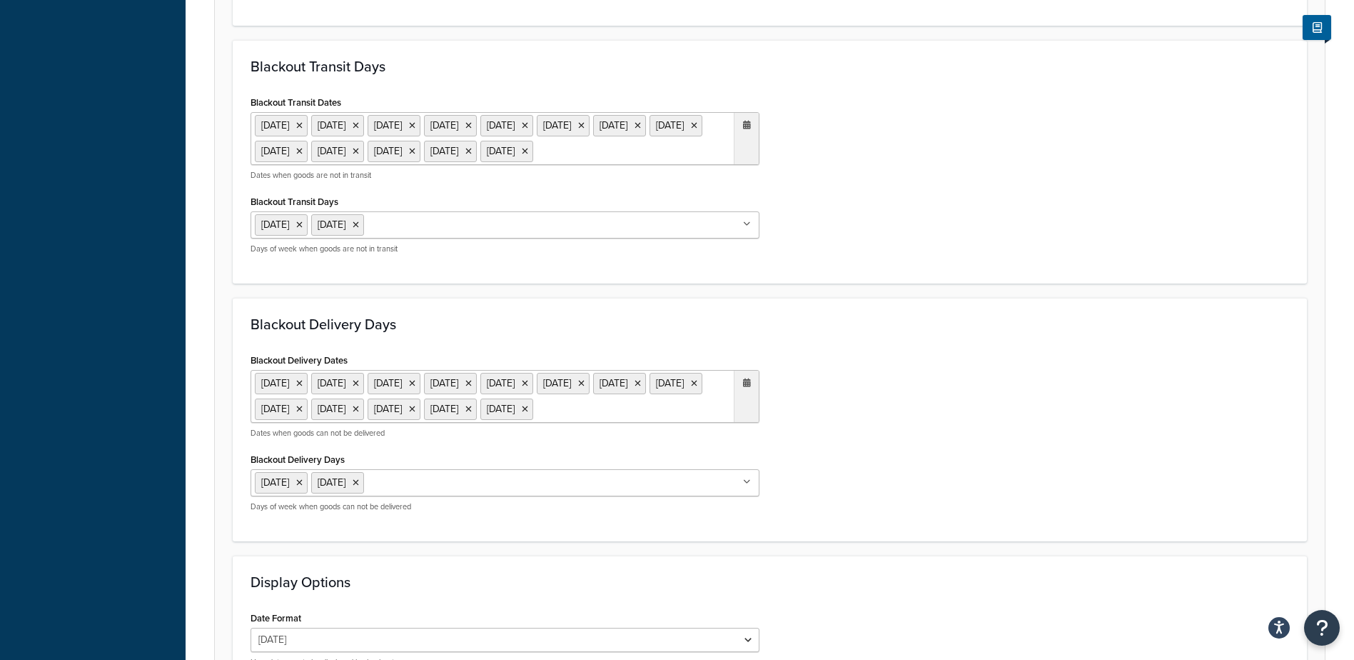
scroll to position [1161, 0]
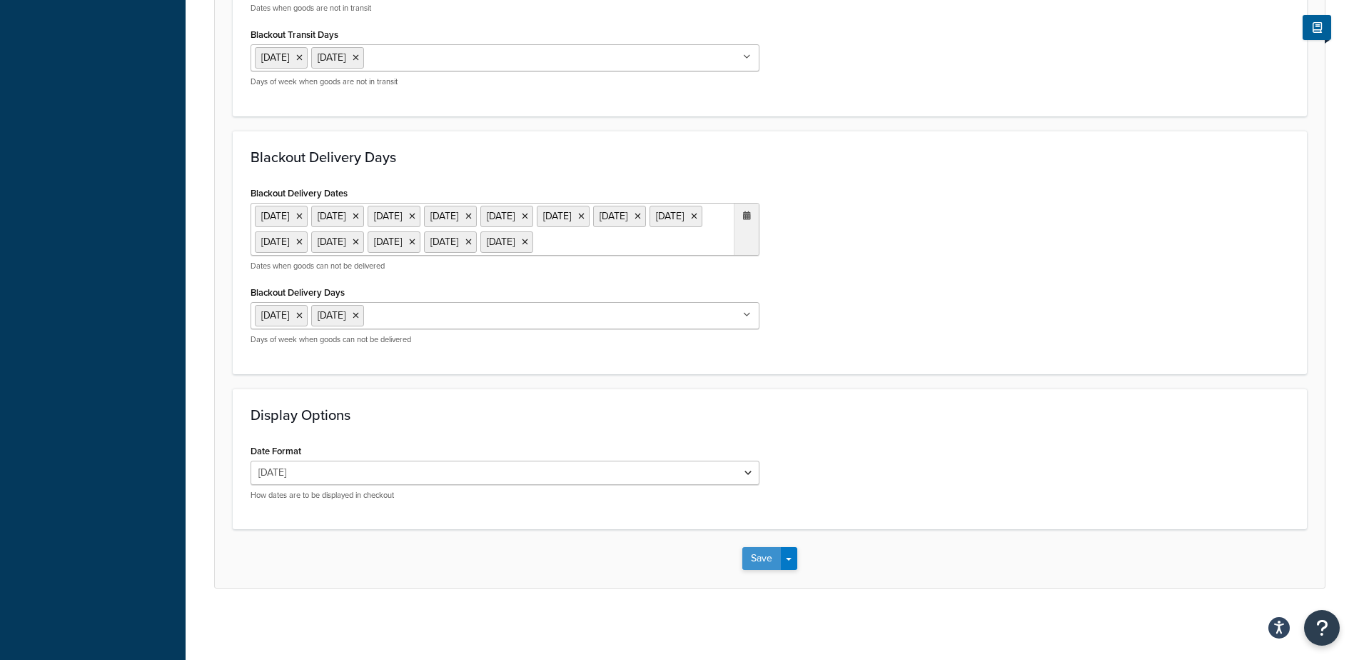
click at [755, 562] on button "Save" at bounding box center [761, 558] width 39 height 23
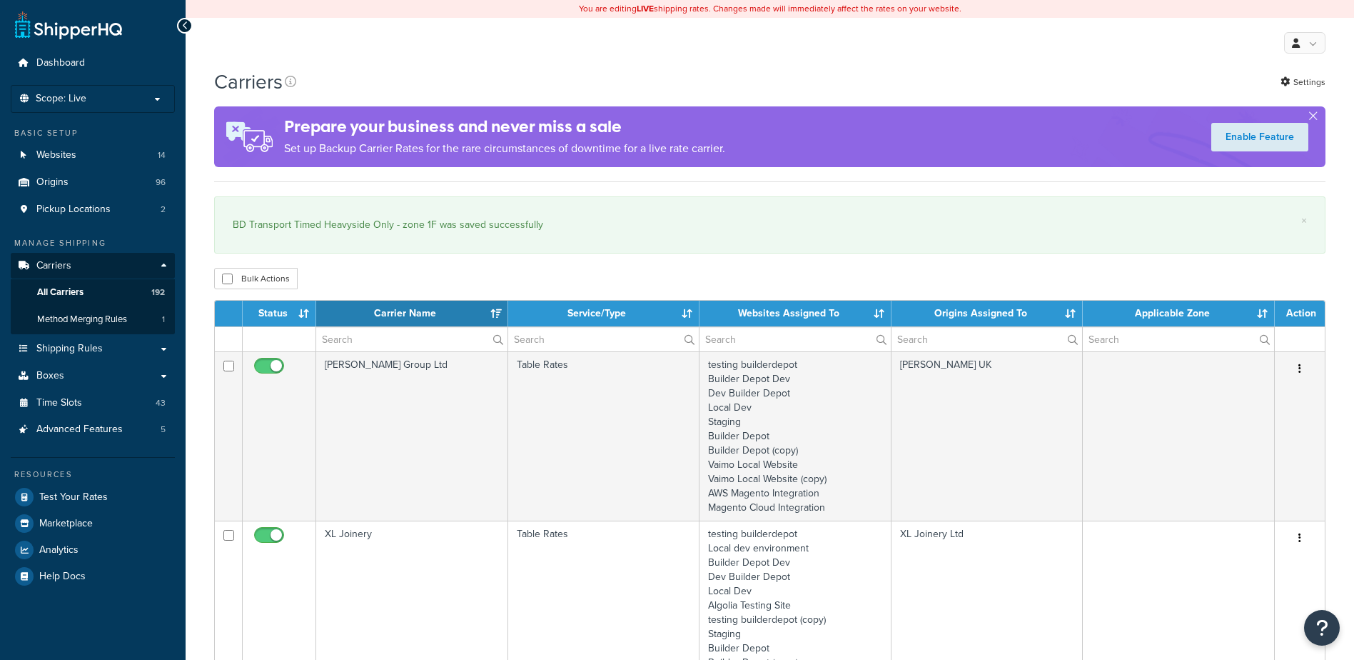
select select "15"
